Goal: Task Accomplishment & Management: Manage account settings

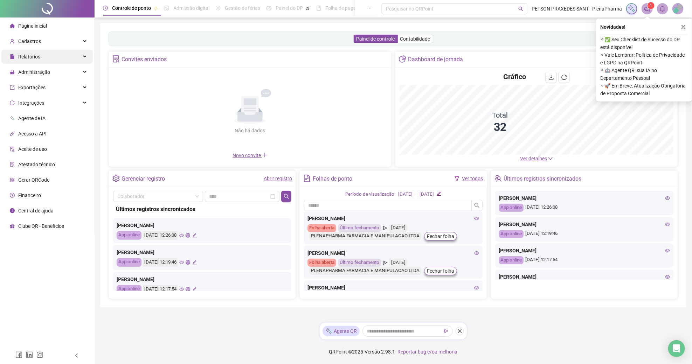
click at [39, 59] on span "Relatórios" at bounding box center [29, 57] width 22 height 6
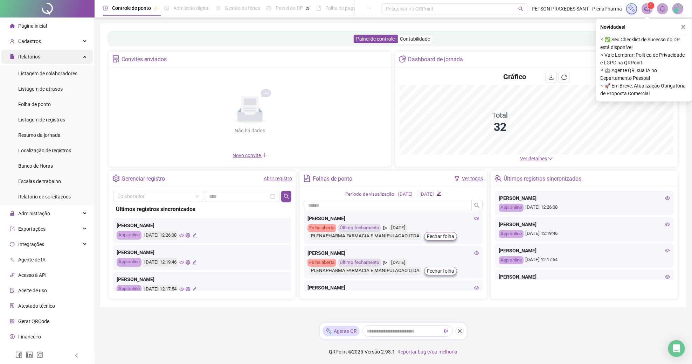
click at [39, 59] on span "Relatórios" at bounding box center [29, 57] width 22 height 6
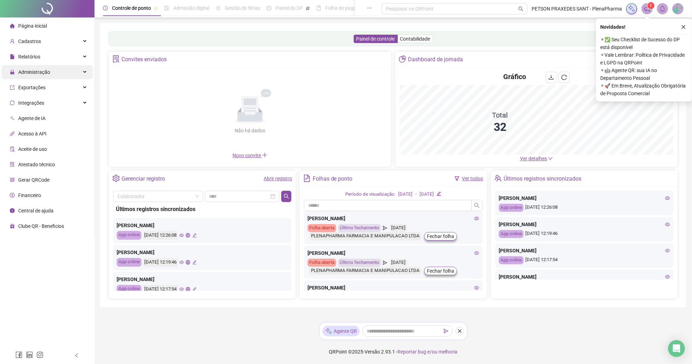
click at [40, 70] on span "Administração" at bounding box center [34, 72] width 32 height 6
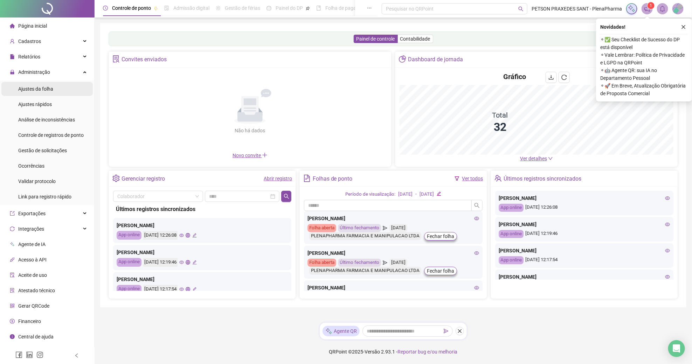
click at [43, 92] on div "Ajustes da folha" at bounding box center [35, 89] width 35 height 14
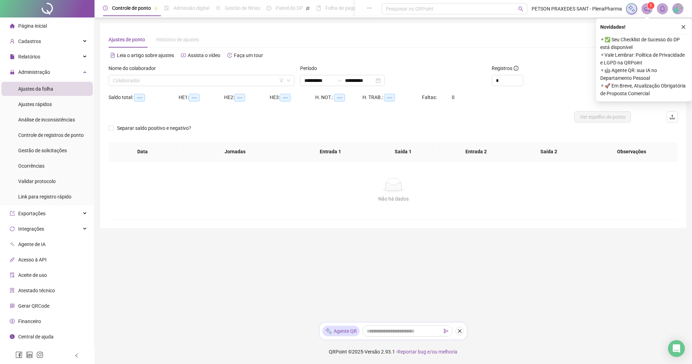
type input "**********"
click at [230, 83] on input "search" at bounding box center [198, 80] width 171 height 11
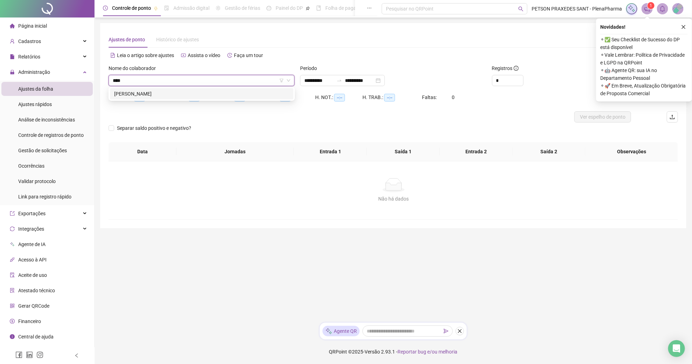
type input "*****"
click at [221, 95] on div "[PERSON_NAME]" at bounding box center [201, 94] width 175 height 8
click at [683, 27] on icon "close" at bounding box center [684, 27] width 4 height 4
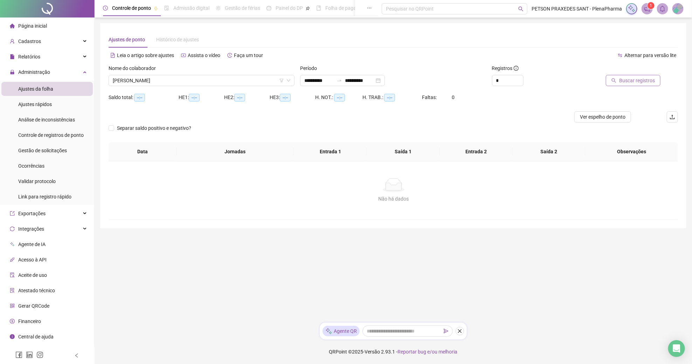
click at [640, 79] on span "Buscar registros" at bounding box center [637, 81] width 36 height 8
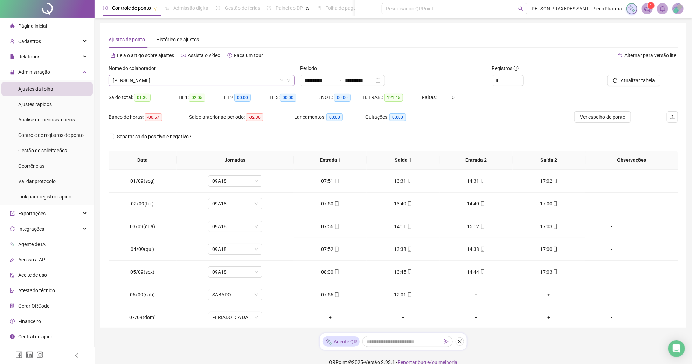
click at [216, 80] on span "[PERSON_NAME]" at bounding box center [202, 80] width 178 height 11
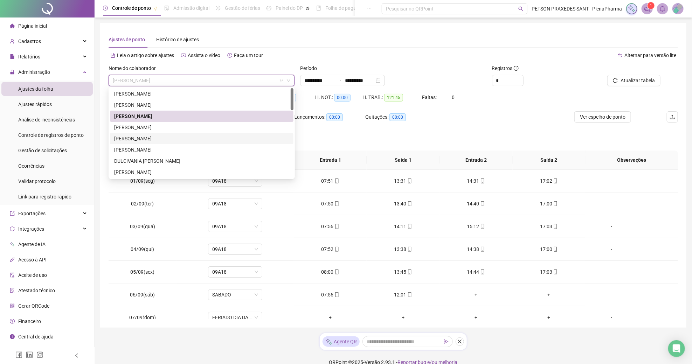
click at [447, 132] on div "Separar saldo positivo e negativo?" at bounding box center [394, 141] width 570 height 20
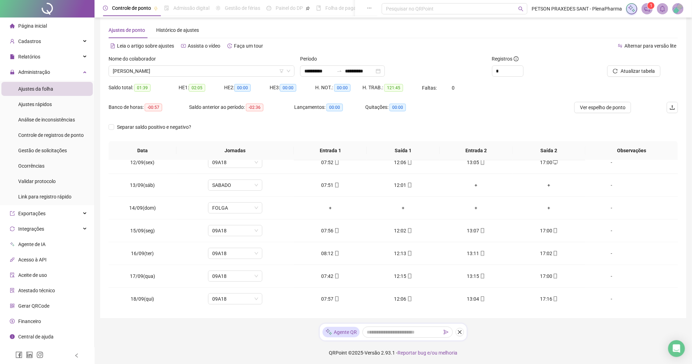
scroll to position [9, 0]
click at [357, 71] on input "**********" at bounding box center [359, 72] width 29 height 8
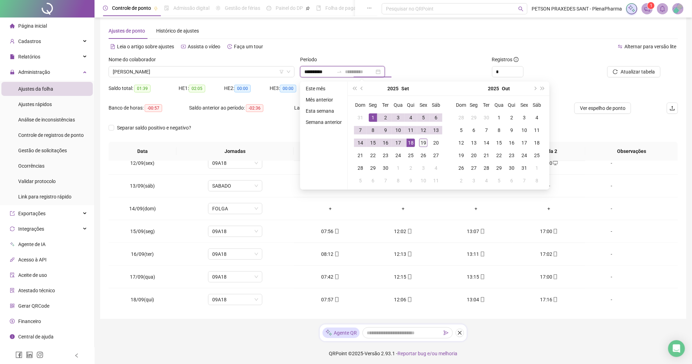
type input "**********"
click at [424, 143] on div "19" at bounding box center [423, 143] width 8 height 8
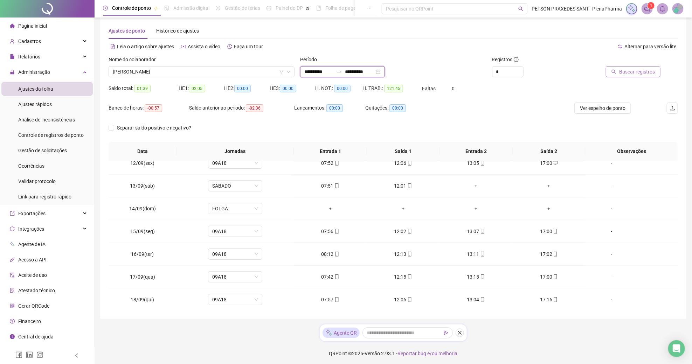
click at [316, 70] on input "**********" at bounding box center [318, 72] width 29 height 8
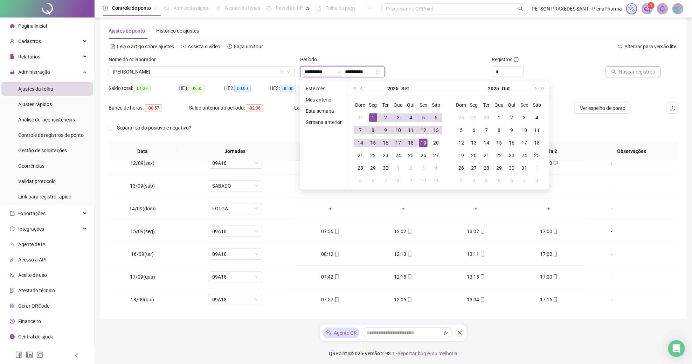
type input "**********"
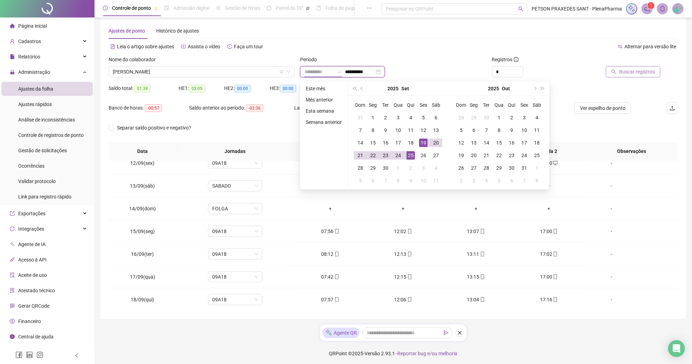
type input "**********"
click at [425, 144] on div "19" at bounding box center [423, 143] width 8 height 8
click at [424, 143] on div "19" at bounding box center [423, 143] width 8 height 8
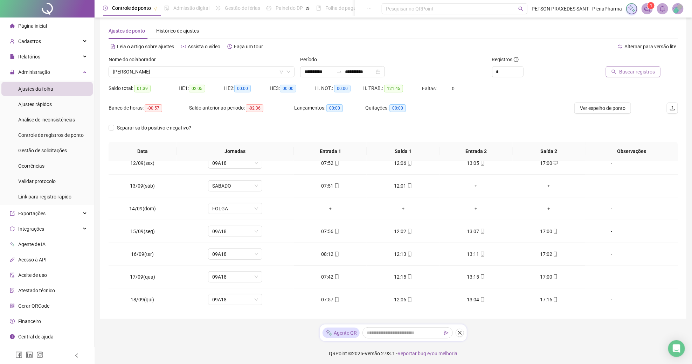
click at [646, 70] on span "Buscar registros" at bounding box center [637, 72] width 36 height 8
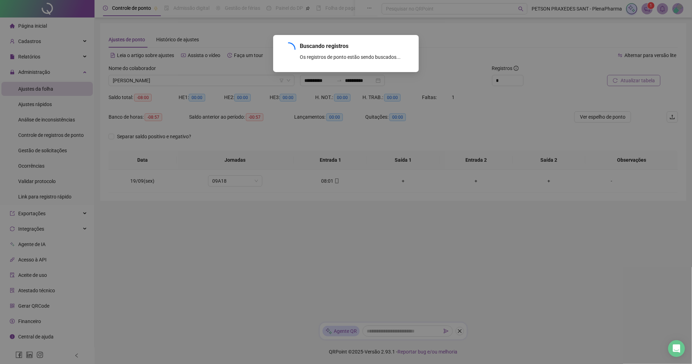
scroll to position [0, 0]
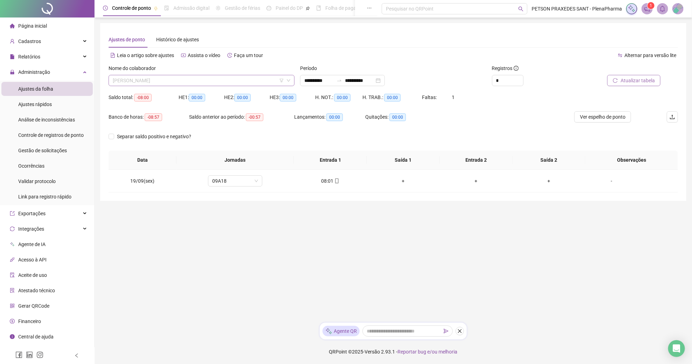
click at [218, 81] on span "[PERSON_NAME]" at bounding box center [202, 80] width 178 height 11
type input "******"
click at [195, 93] on div "[PERSON_NAME] DOS ANJOS" at bounding box center [201, 94] width 175 height 8
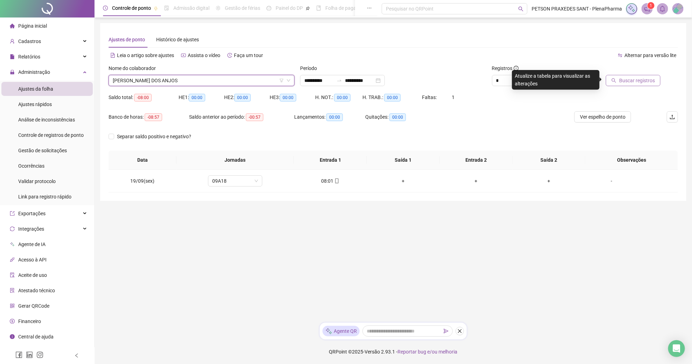
click at [634, 80] on span "Buscar registros" at bounding box center [637, 81] width 36 height 8
click at [192, 80] on span "[PERSON_NAME] DOS ANJOS" at bounding box center [202, 80] width 178 height 11
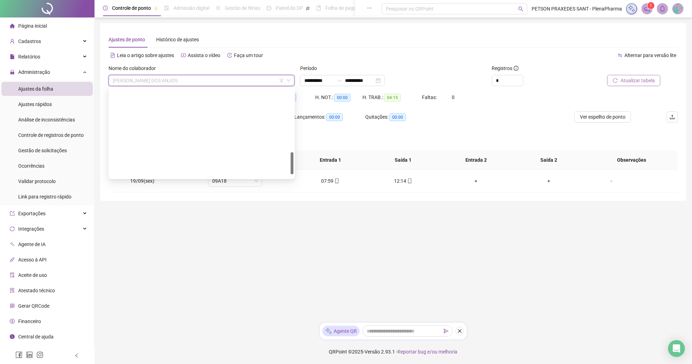
scroll to position [252, 0]
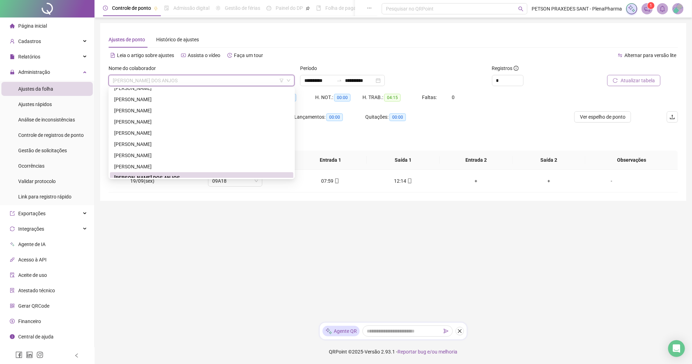
click at [206, 68] on div "Nome do colaborador" at bounding box center [202, 69] width 186 height 11
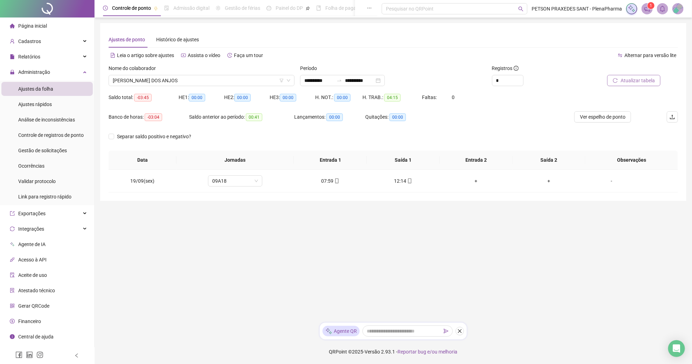
click at [450, 59] on div "Alternar para versão lite" at bounding box center [535, 55] width 285 height 11
click at [234, 79] on span "[PERSON_NAME] DOS ANJOS" at bounding box center [202, 80] width 178 height 11
click at [402, 58] on div "Alternar para versão lite" at bounding box center [535, 55] width 285 height 11
click at [244, 83] on span "[PERSON_NAME] DOS ANJOS" at bounding box center [202, 80] width 178 height 11
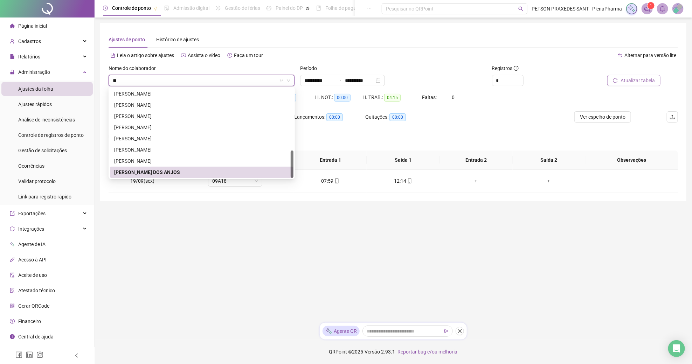
scroll to position [0, 0]
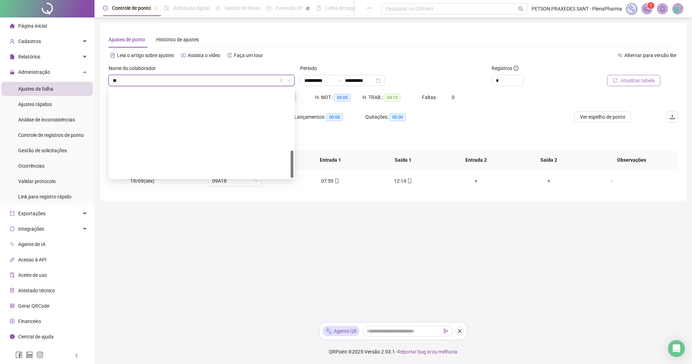
type input "***"
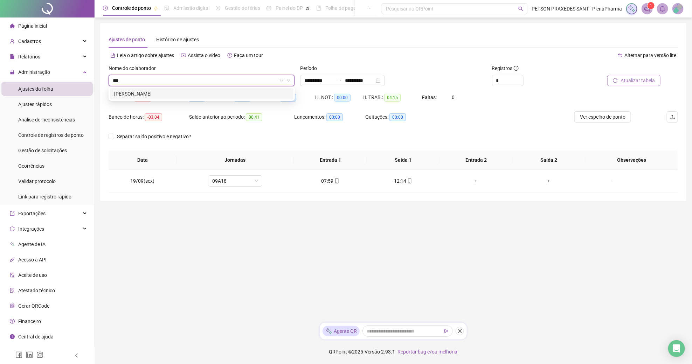
click at [248, 90] on div "[PERSON_NAME]" at bounding box center [201, 94] width 175 height 8
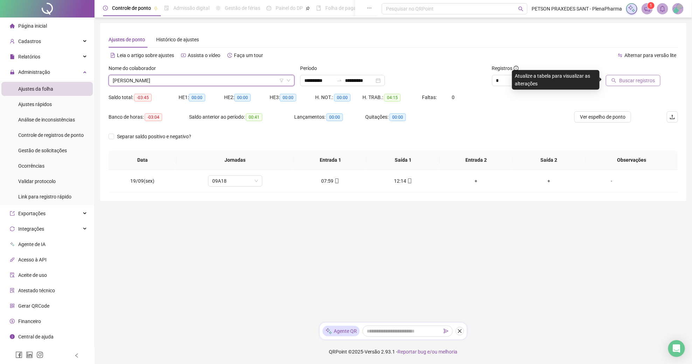
click at [629, 79] on span "Buscar registros" at bounding box center [637, 81] width 36 height 8
click at [181, 78] on span "[PERSON_NAME]" at bounding box center [202, 80] width 178 height 11
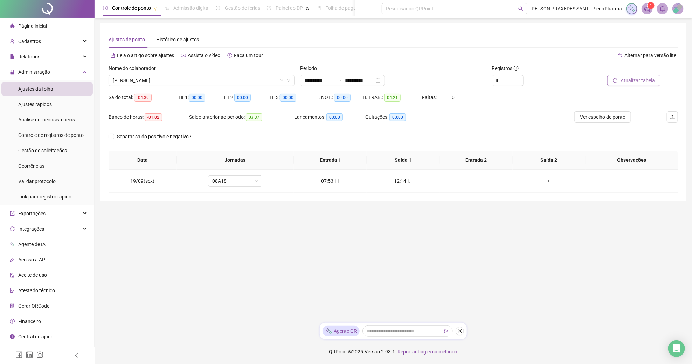
click at [380, 58] on div "Leia o artigo sobre ajustes Assista o vídeo Faça um tour" at bounding box center [251, 55] width 285 height 11
click at [207, 80] on span "[PERSON_NAME]" at bounding box center [202, 80] width 178 height 11
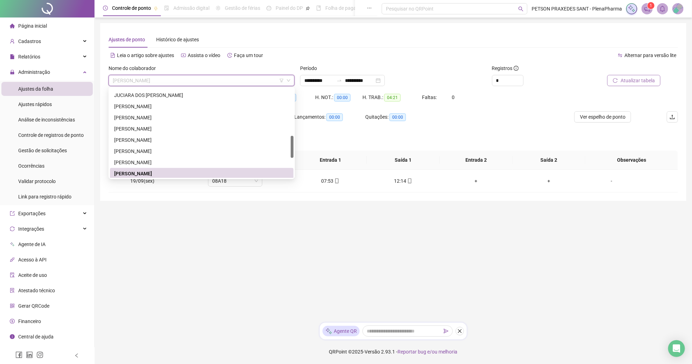
click at [364, 54] on div "Leia o artigo sobre ajustes Assista o vídeo Faça um tour" at bounding box center [251, 55] width 285 height 11
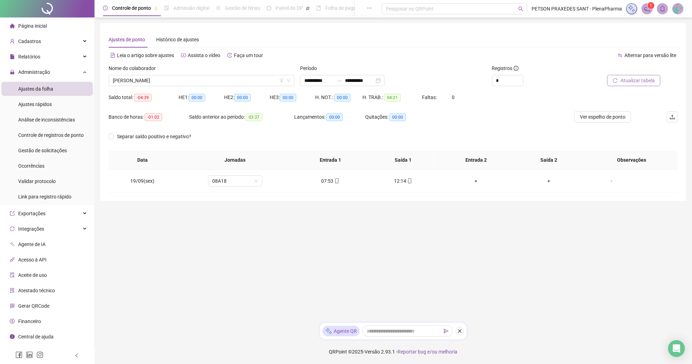
click at [382, 36] on div "Ajustes de ponto Histórico de ajustes" at bounding box center [394, 40] width 570 height 16
click at [487, 125] on div "Banco de horas: -01:02 Saldo anterior ao período: 03:37 Lançamentos: 00:00 Quit…" at bounding box center [322, 121] width 427 height 20
click at [463, 330] on button "button" at bounding box center [460, 331] width 8 height 8
click at [349, 139] on div "Separar saldo positivo e negativo?" at bounding box center [394, 141] width 570 height 20
click at [246, 77] on span "[PERSON_NAME]" at bounding box center [202, 80] width 178 height 11
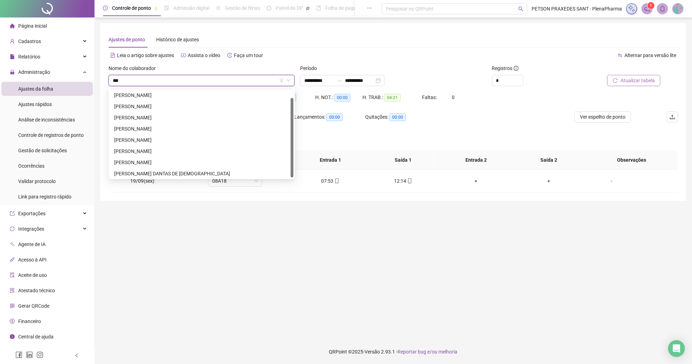
scroll to position [0, 0]
type input "****"
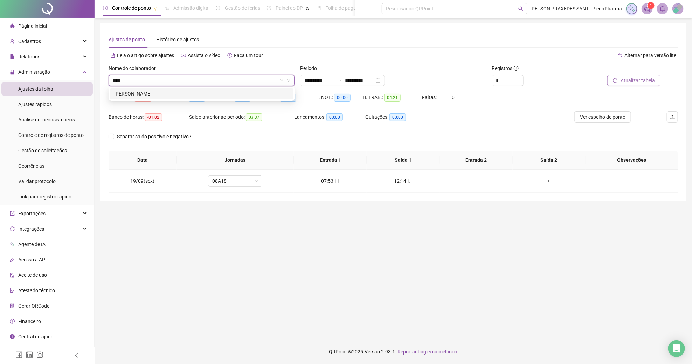
click at [227, 96] on div "[PERSON_NAME]" at bounding box center [201, 94] width 175 height 8
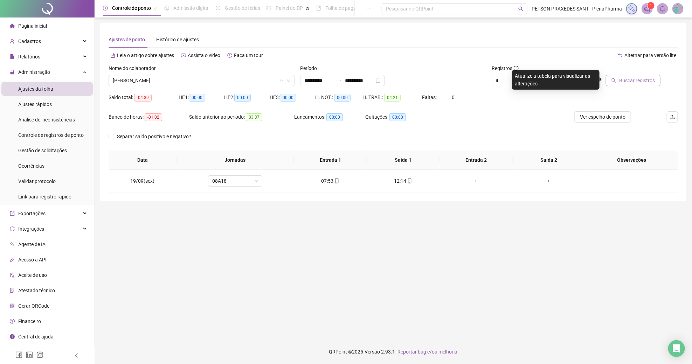
click at [631, 75] on button "Buscar registros" at bounding box center [633, 80] width 55 height 11
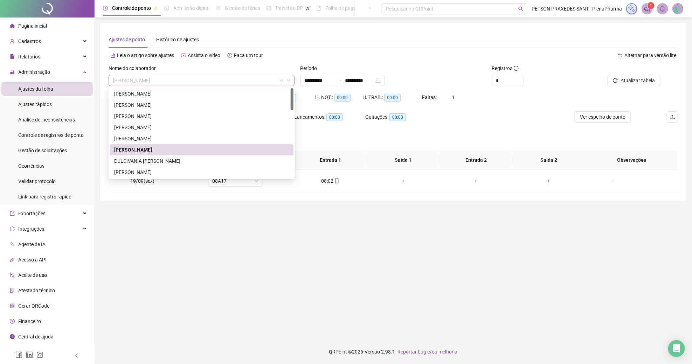
click at [209, 80] on span "[PERSON_NAME]" at bounding box center [202, 80] width 178 height 11
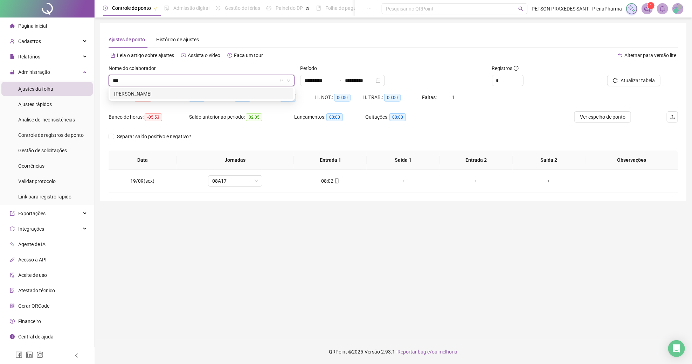
type input "****"
click at [161, 97] on div "[PERSON_NAME]" at bounding box center [201, 94] width 175 height 8
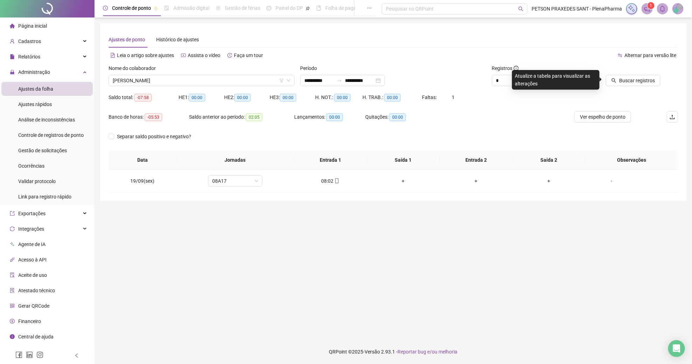
click at [629, 87] on div "Buscar registros" at bounding box center [633, 77] width 96 height 27
click at [629, 85] on button "Buscar registros" at bounding box center [633, 80] width 55 height 11
click at [218, 78] on span "[PERSON_NAME]" at bounding box center [202, 80] width 178 height 11
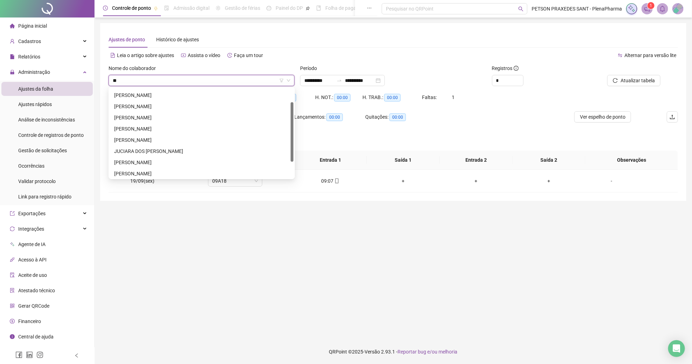
scroll to position [0, 0]
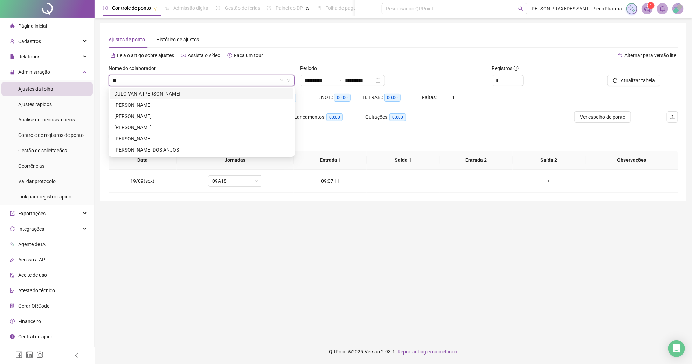
type input "***"
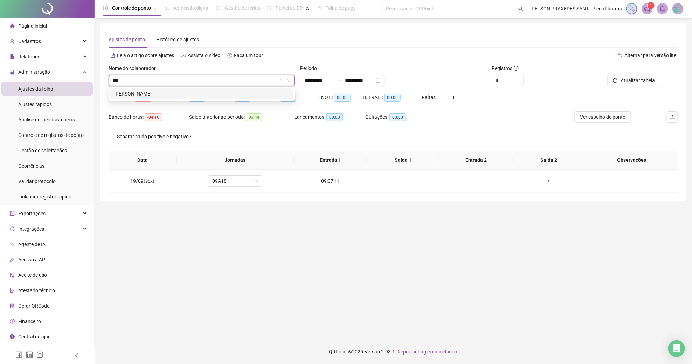
click at [232, 95] on div "[PERSON_NAME]" at bounding box center [201, 94] width 175 height 8
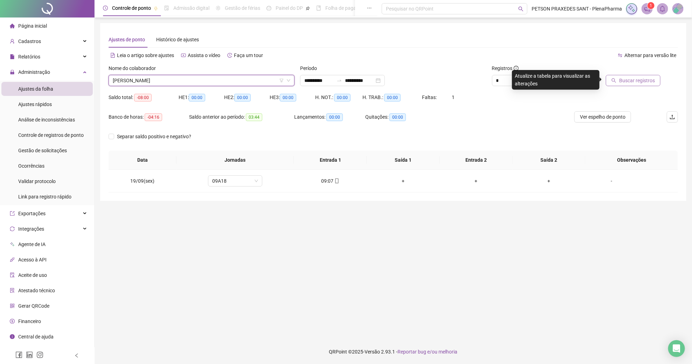
click at [640, 77] on span "Buscar registros" at bounding box center [637, 81] width 36 height 8
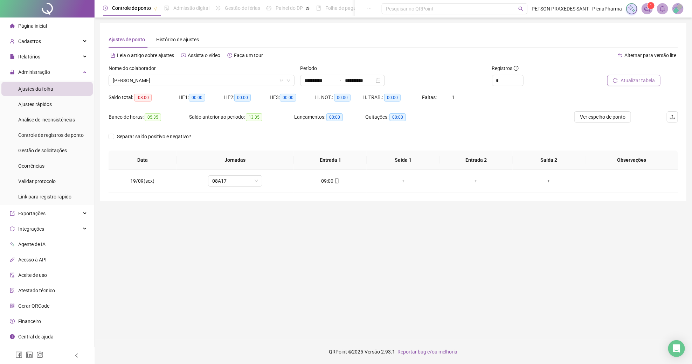
click at [36, 28] on span "Página inicial" at bounding box center [32, 26] width 29 height 6
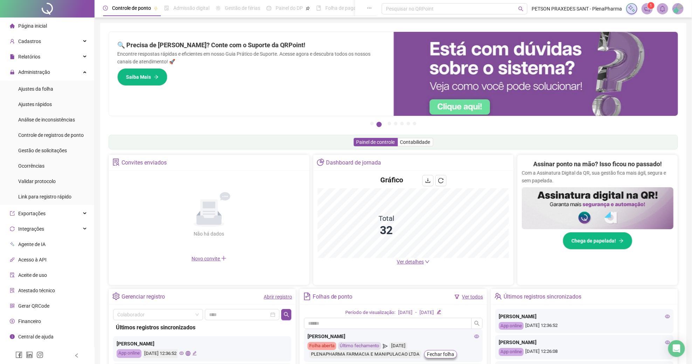
click at [499, 148] on div "Painel de controle Contabilidade" at bounding box center [394, 142] width 570 height 15
